Goal: Information Seeking & Learning: Stay updated

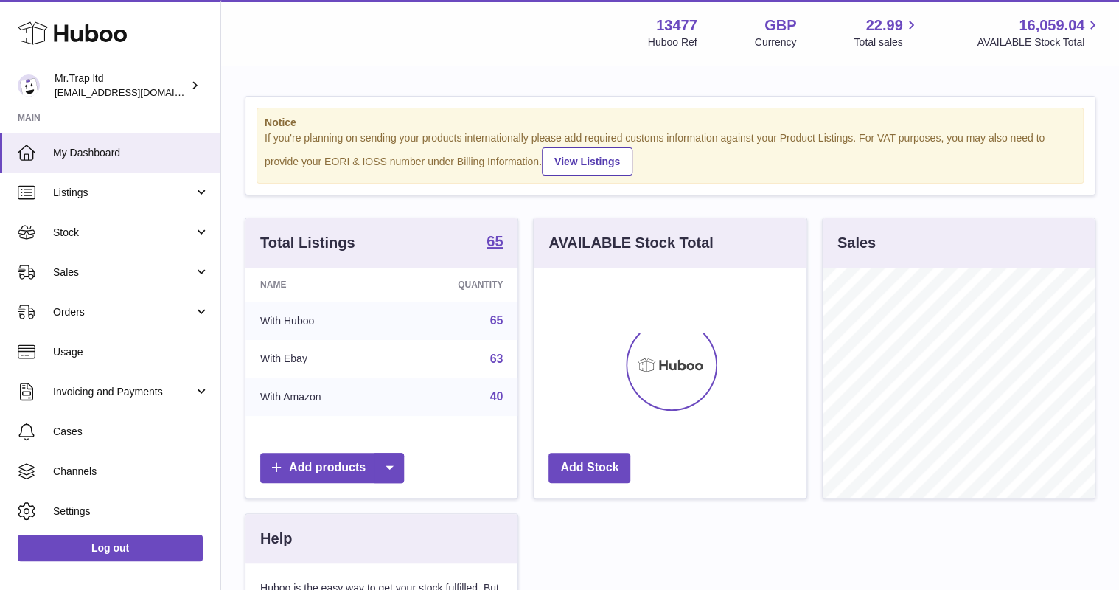
scroll to position [230, 272]
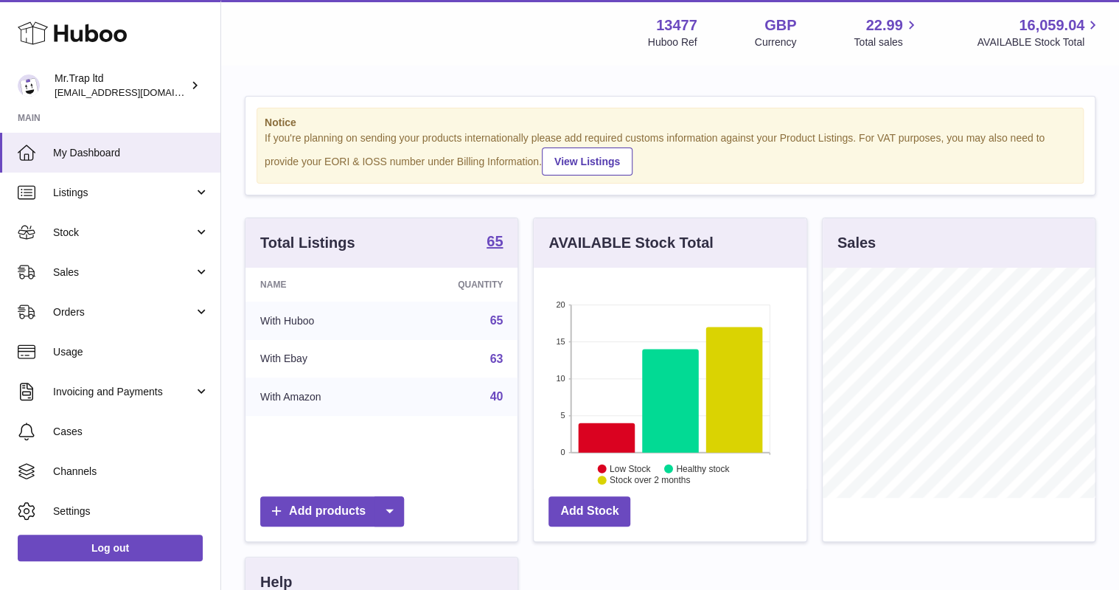
click at [83, 279] on link "Sales" at bounding box center [110, 272] width 220 height 40
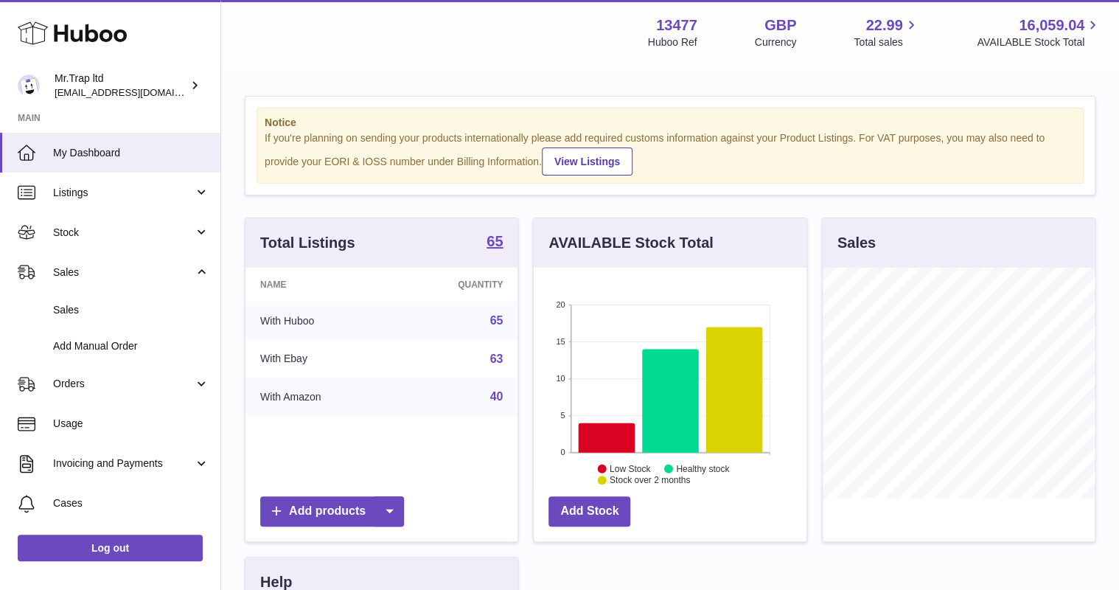
click at [99, 305] on span "Sales" at bounding box center [131, 310] width 156 height 14
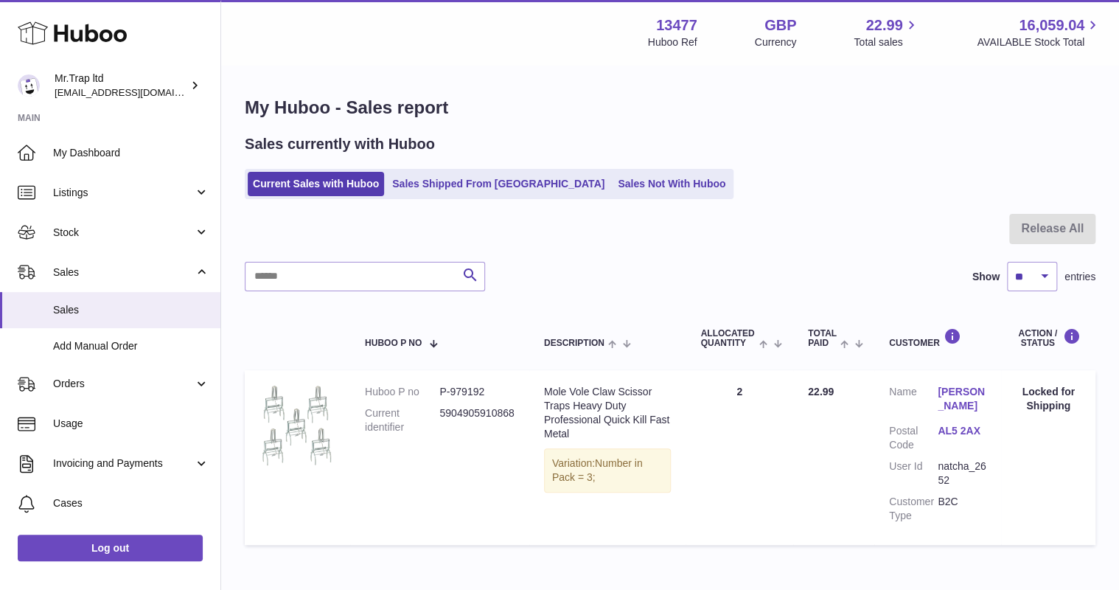
click at [613, 189] on link "Sales Not With Huboo" at bounding box center [672, 184] width 118 height 24
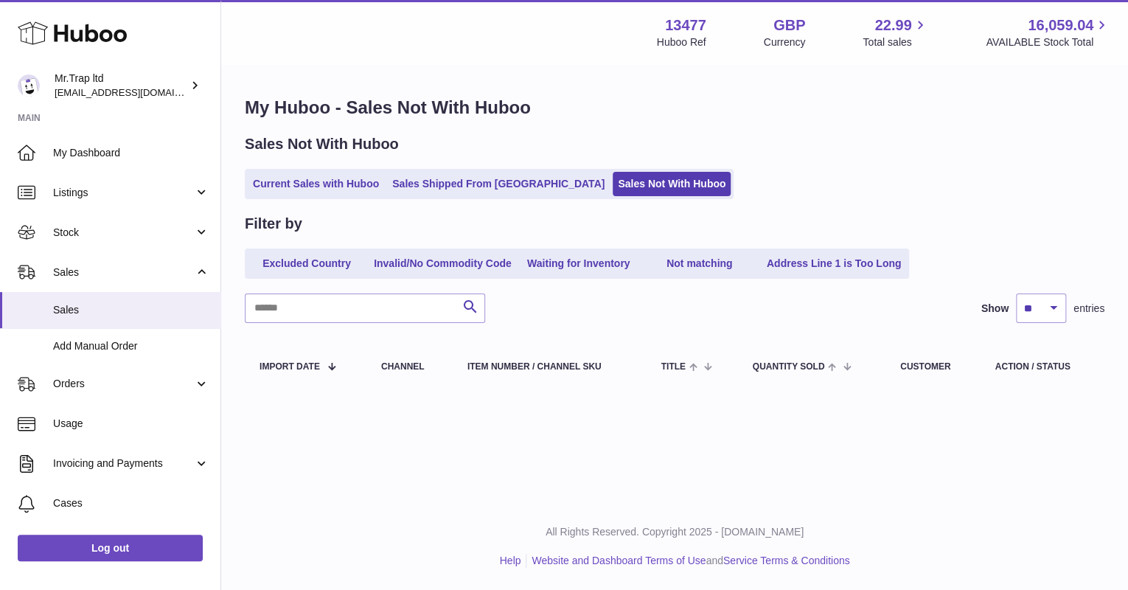
drag, startPoint x: 286, startPoint y: 181, endPoint x: 295, endPoint y: 180, distance: 8.9
click at [286, 181] on link "Current Sales with Huboo" at bounding box center [316, 184] width 136 height 24
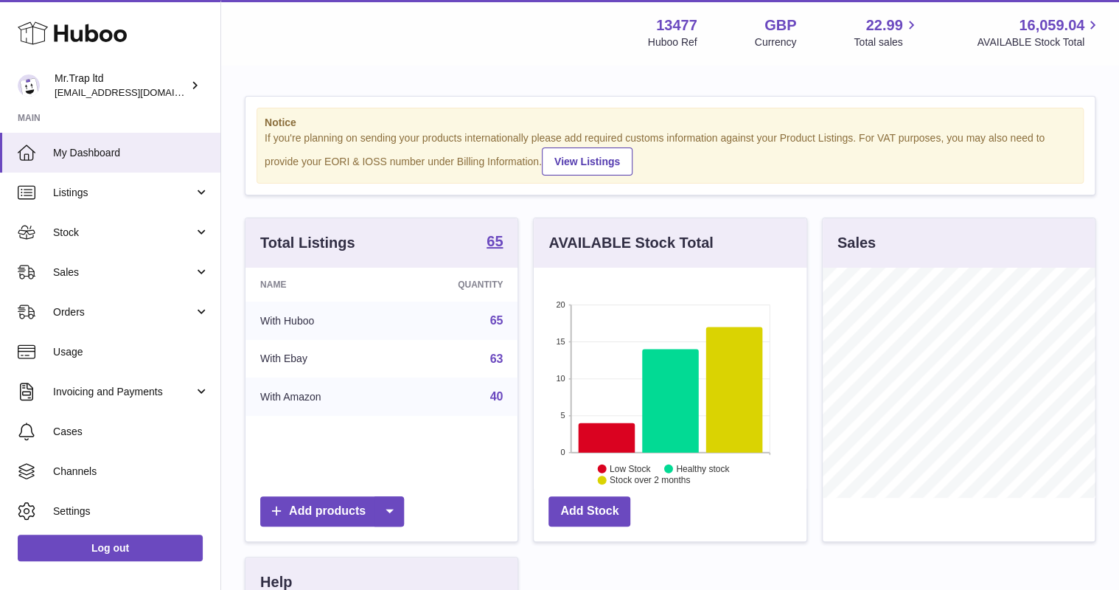
scroll to position [230, 272]
click at [114, 265] on span "Sales" at bounding box center [123, 272] width 141 height 14
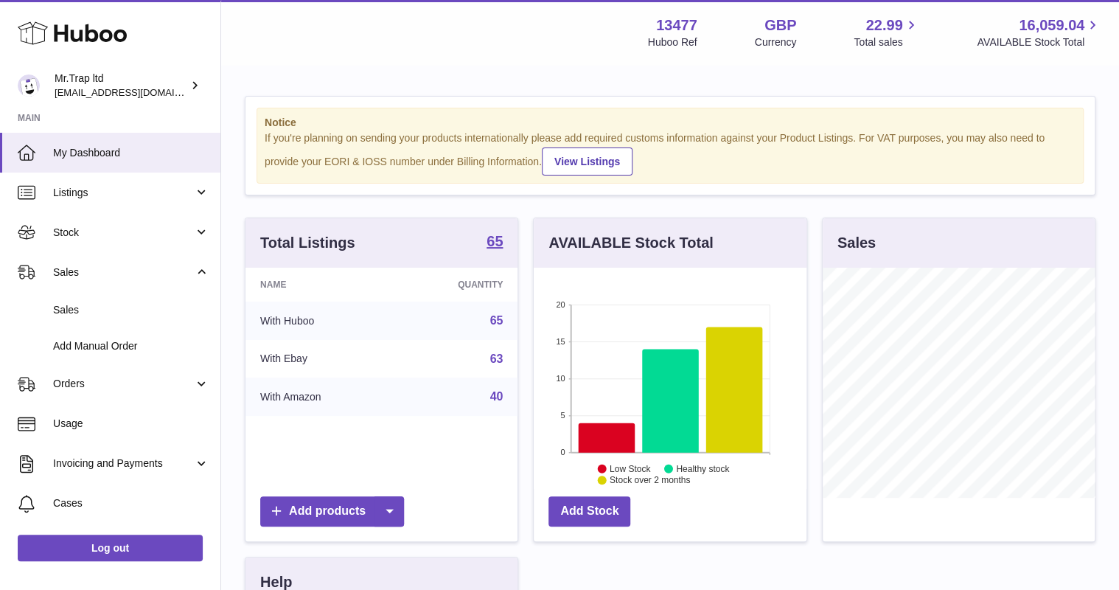
click at [104, 301] on link "Sales" at bounding box center [110, 310] width 220 height 36
